Goal: Find specific page/section: Find specific page/section

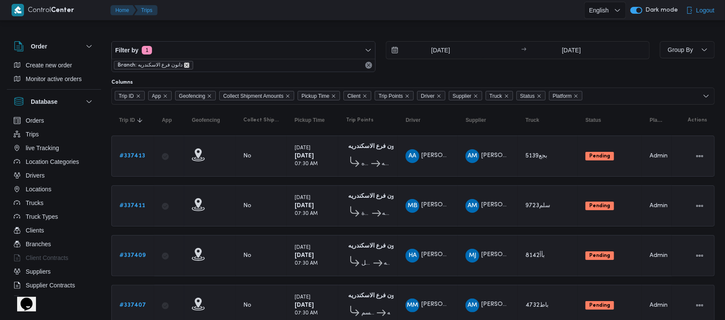
click at [186, 65] on icon "remove selected entity" at bounding box center [186, 65] width 5 height 5
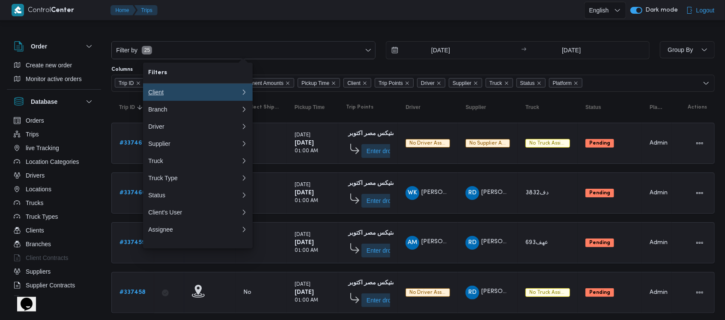
click at [188, 89] on div "Client" at bounding box center [194, 92] width 93 height 7
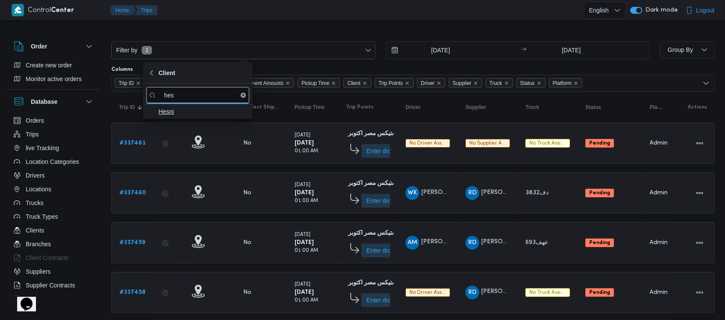
type input "hes"
click at [179, 114] on span "Hesni" at bounding box center [203, 111] width 89 height 10
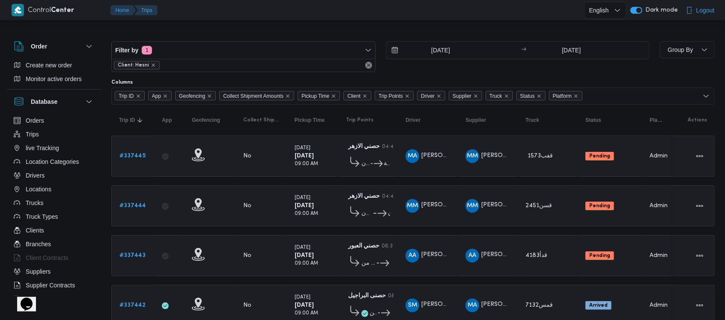
click at [488, 69] on div "15/9/2025 → 15/9/2025" at bounding box center [518, 56] width 264 height 31
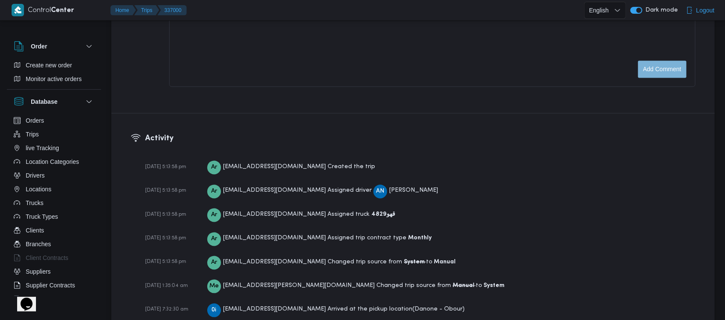
scroll to position [1281, 0]
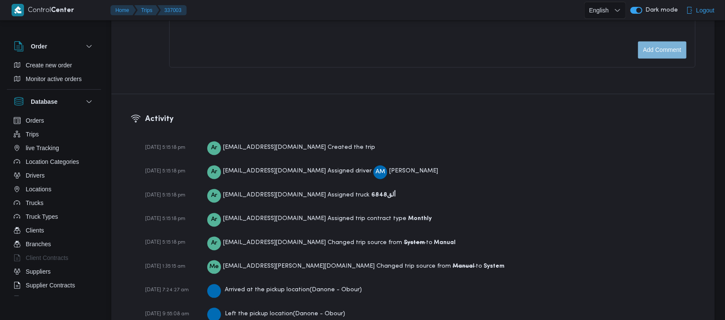
scroll to position [1305, 0]
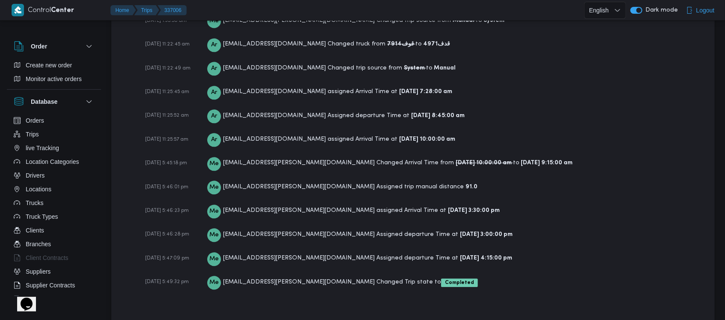
scroll to position [1330, 0]
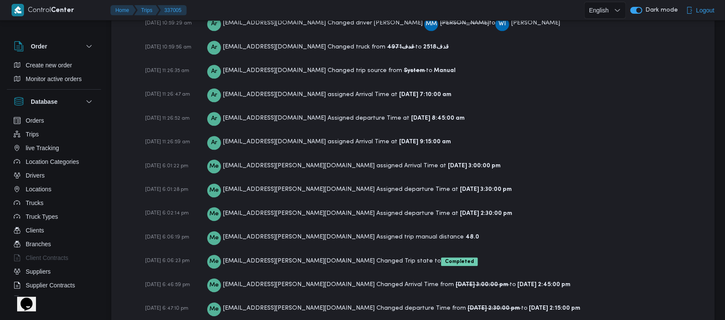
scroll to position [1427, 0]
